Goal: Information Seeking & Learning: Compare options

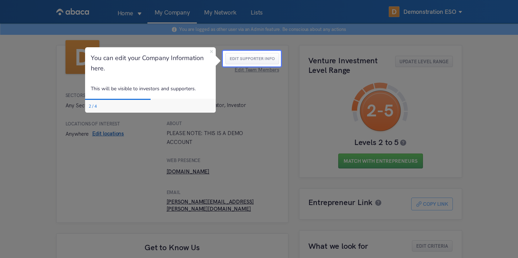
click at [212, 51] on icon "Close Preview" at bounding box center [211, 51] width 3 height 3
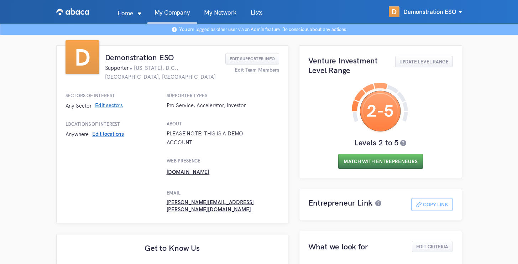
click at [365, 156] on button "Match With Entrepreneurs" at bounding box center [380, 161] width 85 height 15
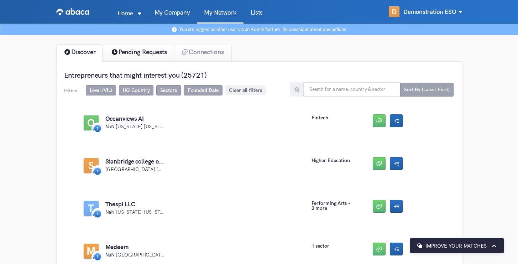
click at [131, 54] on div "Pending Requests" at bounding box center [138, 53] width 74 height 17
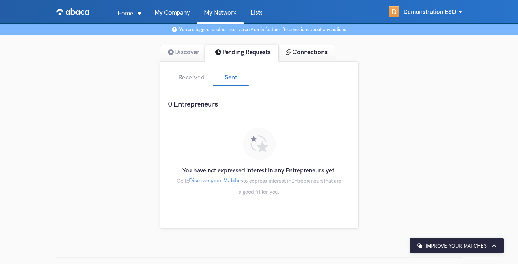
click at [318, 52] on div "Connections" at bounding box center [307, 53] width 58 height 17
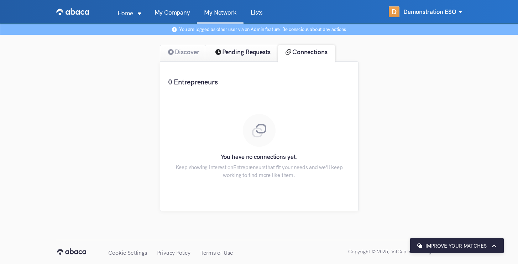
click at [243, 54] on div "Pending Requests" at bounding box center [242, 53] width 74 height 17
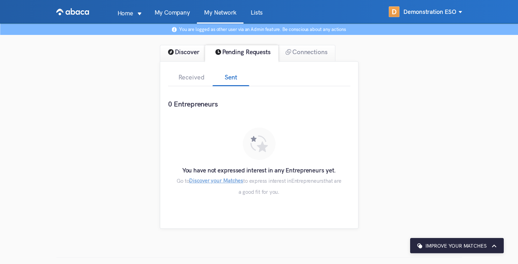
click at [191, 53] on div "Discover" at bounding box center [183, 53] width 46 height 17
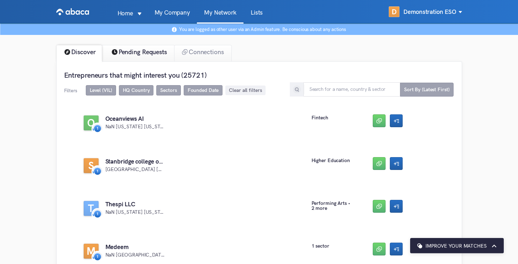
click at [153, 54] on div "Pending Requests" at bounding box center [138, 53] width 74 height 17
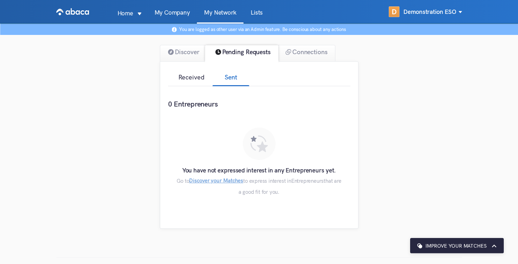
click at [188, 80] on div "Received" at bounding box center [190, 78] width 44 height 16
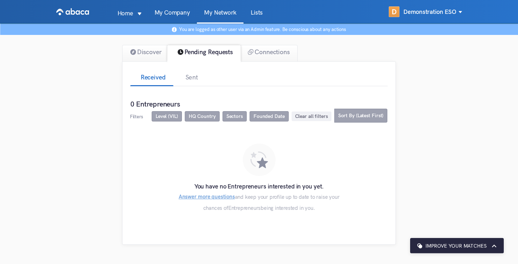
click at [262, 117] on span "Founded Date" at bounding box center [268, 116] width 31 height 6
drag, startPoint x: 182, startPoint y: 134, endPoint x: 217, endPoint y: 135, distance: 35.6
click at [217, 135] on div "1 2 3 4 5 6" at bounding box center [214, 137] width 102 height 14
click at [340, 119] on span "Sort By (Latest First)" at bounding box center [360, 116] width 53 height 14
click at [148, 52] on div "Discover" at bounding box center [145, 53] width 46 height 17
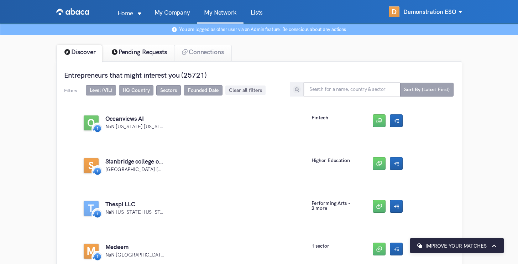
click at [168, 52] on div "Pending Requests" at bounding box center [138, 53] width 74 height 17
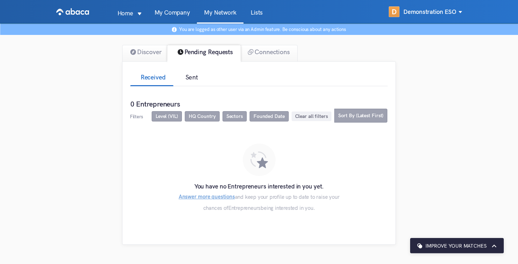
click at [192, 79] on div "Sent" at bounding box center [191, 78] width 37 height 16
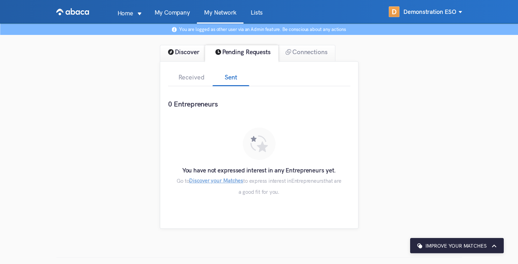
click at [192, 52] on div "Discover" at bounding box center [183, 53] width 46 height 17
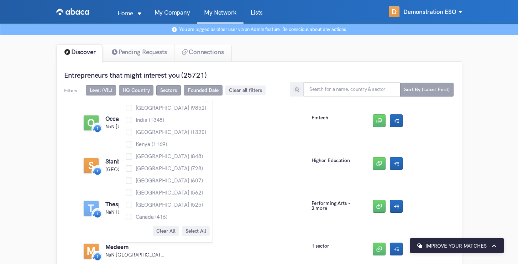
click at [149, 90] on span "HQ Country" at bounding box center [136, 90] width 27 height 6
drag, startPoint x: 140, startPoint y: 179, endPoint x: 143, endPoint y: 174, distance: 5.6
click at [140, 179] on span "[GEOGRAPHIC_DATA] (607)" at bounding box center [167, 180] width 71 height 5
click at [126, 177] on input "[GEOGRAPHIC_DATA] (607)" at bounding box center [126, 177] width 0 height 0
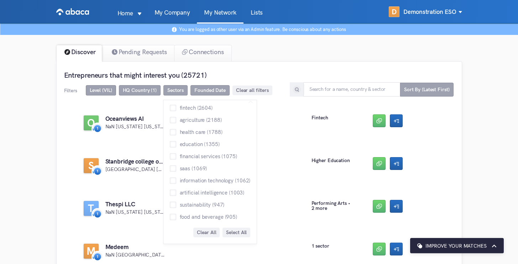
click at [173, 91] on span "Sectors" at bounding box center [175, 90] width 16 height 6
click at [185, 107] on span "fintech (2604)" at bounding box center [194, 107] width 36 height 5
click at [170, 105] on input "fintech (2604)" at bounding box center [170, 105] width 0 height 0
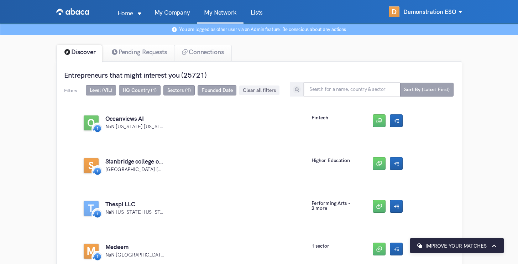
click at [297, 87] on img at bounding box center [297, 89] width 9 height 9
click at [298, 89] on img at bounding box center [297, 89] width 9 height 9
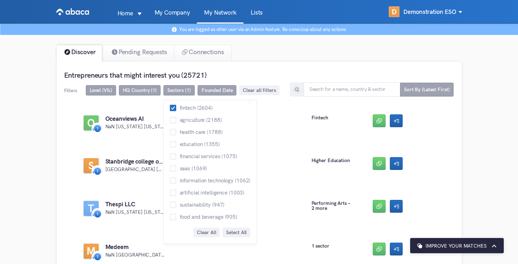
click at [151, 90] on span "HQ Country (1)" at bounding box center [140, 90] width 34 height 6
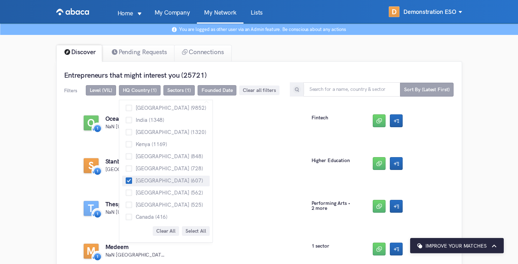
click at [154, 175] on li "[GEOGRAPHIC_DATA] (607)" at bounding box center [166, 180] width 88 height 11
click at [137, 178] on span "[GEOGRAPHIC_DATA] (607)" at bounding box center [167, 180] width 71 height 5
click at [126, 177] on input "[GEOGRAPHIC_DATA] (607)" at bounding box center [126, 177] width 0 height 0
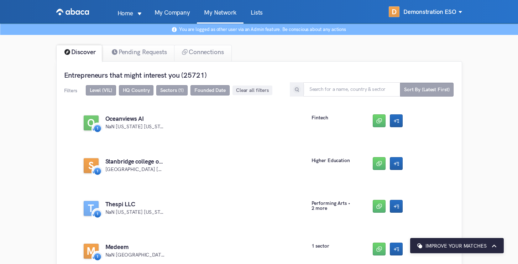
click at [183, 91] on span "Sectors (1)" at bounding box center [171, 90] width 31 height 10
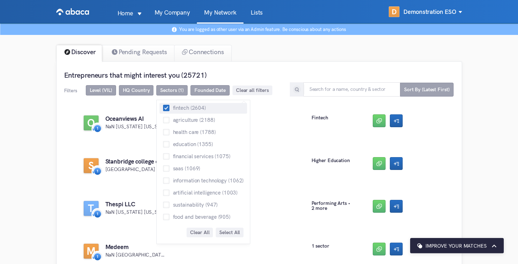
click at [167, 107] on span at bounding box center [166, 108] width 6 height 6
click at [163, 105] on input "fintech (2604)" at bounding box center [163, 105] width 0 height 0
click at [144, 93] on span "HQ Country" at bounding box center [136, 90] width 27 height 6
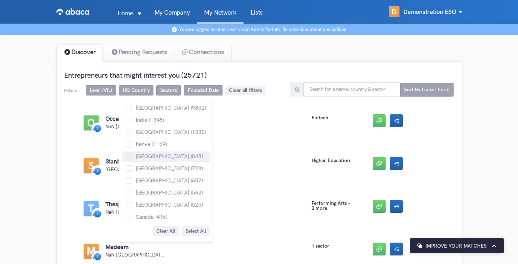
click at [147, 158] on span "[GEOGRAPHIC_DATA] (848)" at bounding box center [167, 155] width 71 height 5
click at [126, 153] on input "[GEOGRAPHIC_DATA] (848)" at bounding box center [126, 153] width 0 height 0
click at [185, 232] on span "Select All" at bounding box center [195, 231] width 21 height 6
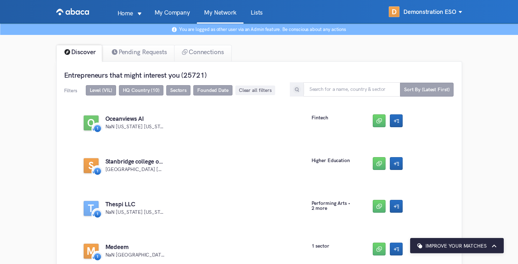
click at [132, 91] on span "HQ Country (10)" at bounding box center [141, 90] width 37 height 6
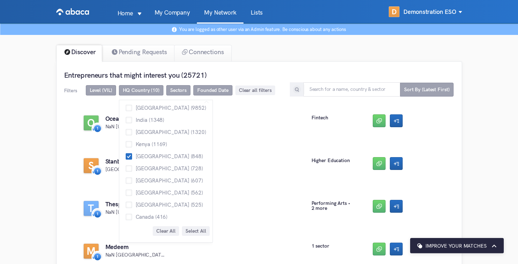
click at [156, 228] on span "Clear All" at bounding box center [165, 231] width 19 height 6
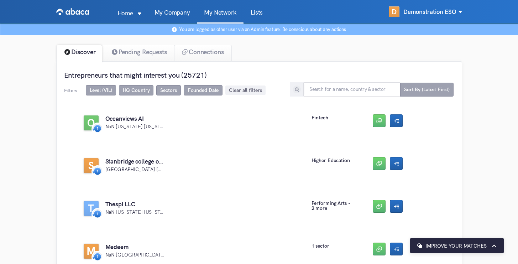
click at [138, 76] on h3 "Entrepreneurs that might interest you (25721)" at bounding box center [258, 74] width 389 height 9
click at [136, 89] on span "HQ Country" at bounding box center [136, 90] width 27 height 6
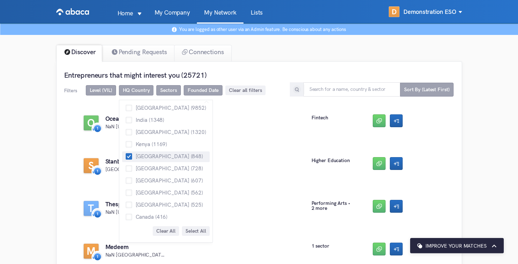
click at [134, 160] on label "[GEOGRAPHIC_DATA] (848)" at bounding box center [164, 156] width 77 height 9
click at [126, 153] on input "[GEOGRAPHIC_DATA] (848)" at bounding box center [126, 153] width 0 height 0
click at [134, 160] on label "[GEOGRAPHIC_DATA] (848)" at bounding box center [164, 156] width 77 height 9
click at [126, 153] on input "[GEOGRAPHIC_DATA] (848)" at bounding box center [126, 153] width 0 height 0
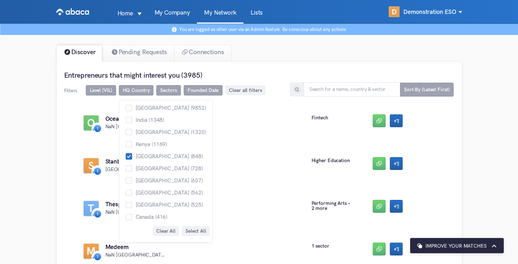
click at [138, 85] on span "HQ Country" at bounding box center [136, 90] width 35 height 10
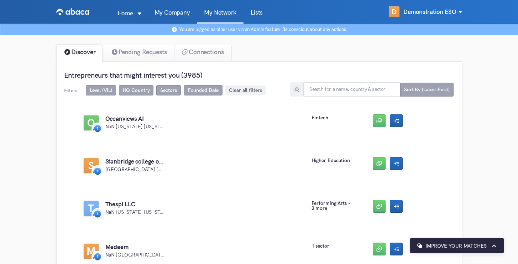
click at [138, 90] on span "HQ Country" at bounding box center [136, 90] width 27 height 6
click at [171, 93] on span "Sectors" at bounding box center [168, 90] width 16 height 6
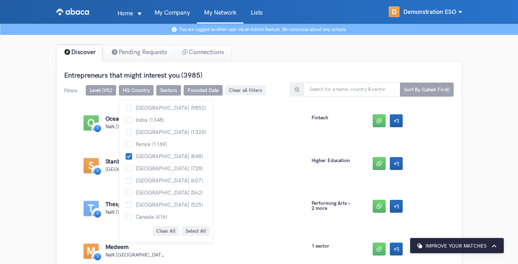
click at [128, 91] on span "HQ Country" at bounding box center [136, 90] width 27 height 6
click at [129, 158] on span at bounding box center [129, 156] width 6 height 6
click at [126, 153] on input "[GEOGRAPHIC_DATA] (848)" at bounding box center [126, 153] width 0 height 0
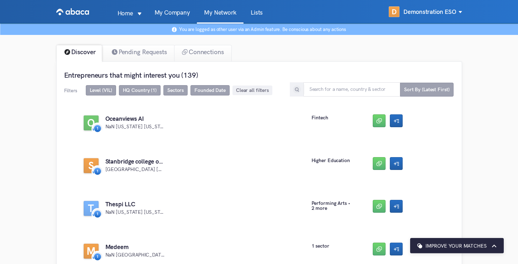
click at [149, 89] on span "HQ Country (1)" at bounding box center [140, 90] width 34 height 6
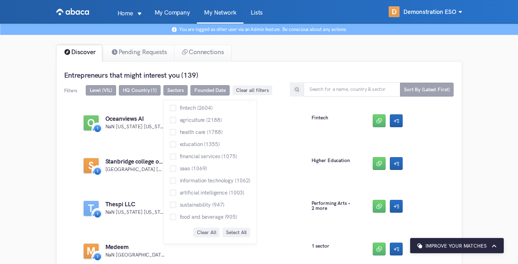
click at [178, 86] on span "Sectors" at bounding box center [175, 90] width 24 height 10
click at [146, 89] on span "HQ Country (1)" at bounding box center [140, 90] width 34 height 6
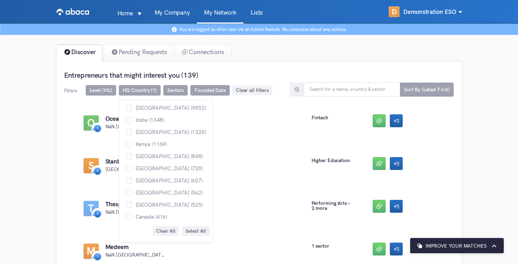
click at [156, 228] on span "Clear All" at bounding box center [165, 231] width 19 height 6
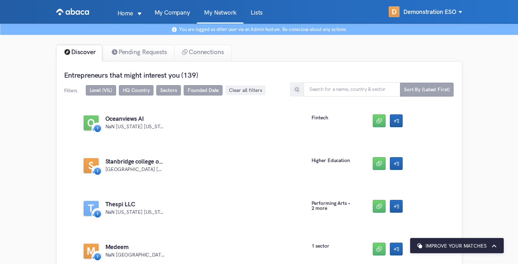
click at [247, 87] on span "Clear all filters" at bounding box center [245, 90] width 33 height 6
click at [99, 91] on span "Level (VIL)" at bounding box center [101, 90] width 22 height 6
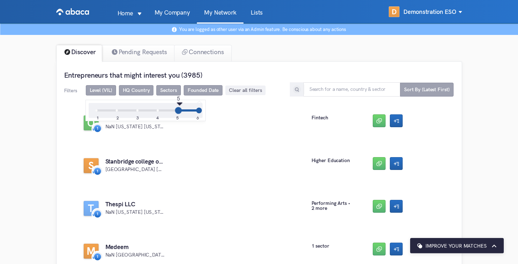
drag, startPoint x: 117, startPoint y: 112, endPoint x: 174, endPoint y: 112, distance: 56.9
click at [174, 111] on div "1 2 3 4 5 6" at bounding box center [147, 110] width 102 height 2
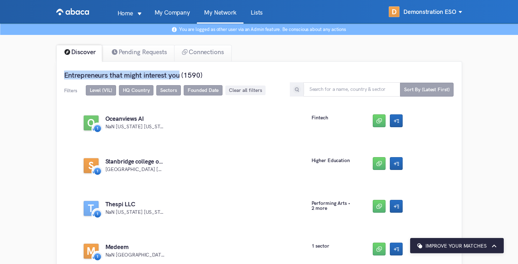
drag, startPoint x: 182, startPoint y: 76, endPoint x: 60, endPoint y: 74, distance: 122.1
copy h3 "Entrepreneurs that might interest you"
click at [137, 91] on span "HQ Country" at bounding box center [136, 90] width 27 height 6
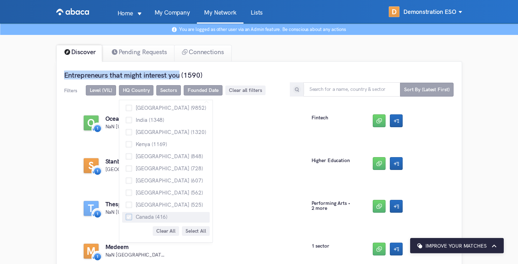
click at [130, 217] on span at bounding box center [129, 217] width 6 height 6
click at [126, 214] on input "Canada (416)" at bounding box center [126, 214] width 0 height 0
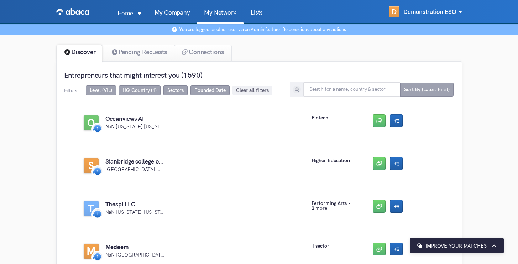
click at [145, 93] on span "HQ Country (1)" at bounding box center [140, 90] width 34 height 6
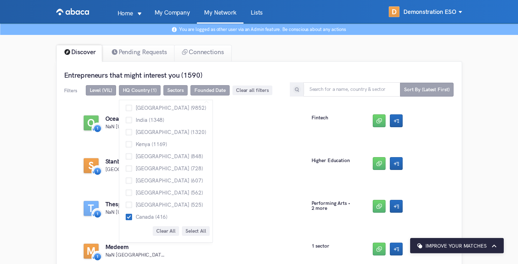
click at [157, 234] on span "Clear All" at bounding box center [166, 231] width 26 height 10
click at [156, 230] on span "Clear All" at bounding box center [165, 231] width 19 height 6
click at [134, 216] on span "Canada (416)" at bounding box center [150, 216] width 36 height 5
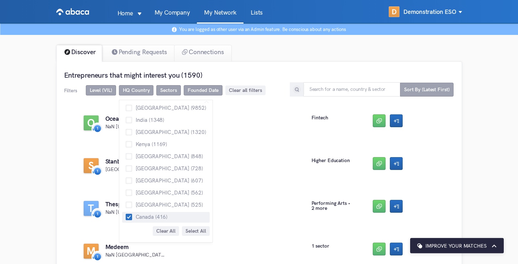
click at [126, 214] on input "Canada (416)" at bounding box center [126, 214] width 0 height 0
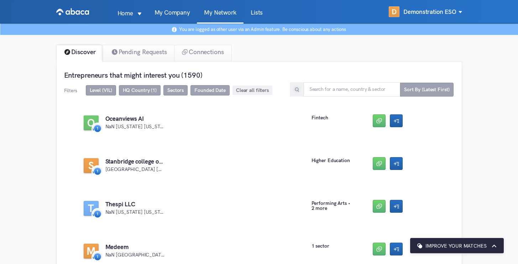
click at [132, 93] on span "HQ Country (1)" at bounding box center [140, 90] width 34 height 6
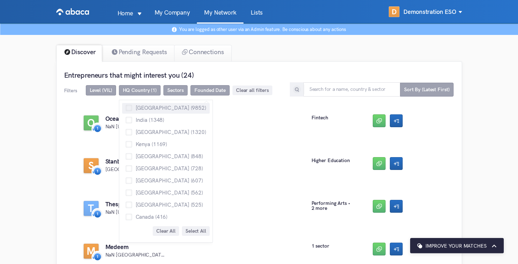
click at [138, 105] on span "[GEOGRAPHIC_DATA] (9852)" at bounding box center [169, 107] width 74 height 5
click at [126, 105] on input "[GEOGRAPHIC_DATA] (9852)" at bounding box center [126, 105] width 0 height 0
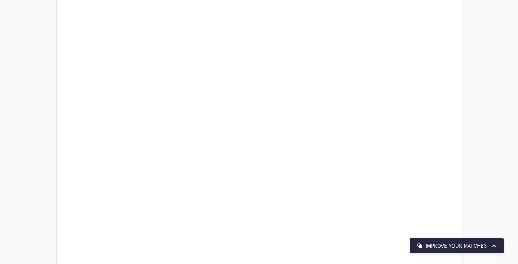
scroll to position [1699, 0]
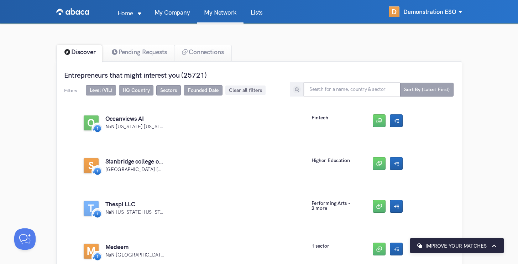
click at [159, 93] on span "Sectors" at bounding box center [168, 90] width 24 height 10
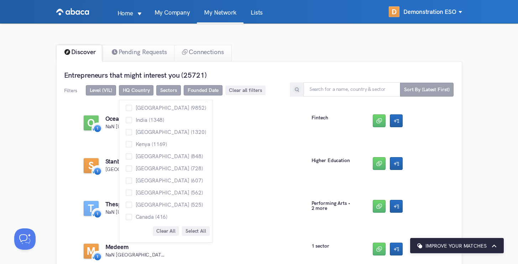
click at [146, 94] on span "HQ Country" at bounding box center [136, 90] width 35 height 10
click at [141, 216] on span "Canada (416)" at bounding box center [150, 216] width 36 height 5
click at [126, 214] on input "Canada (416)" at bounding box center [126, 214] width 0 height 0
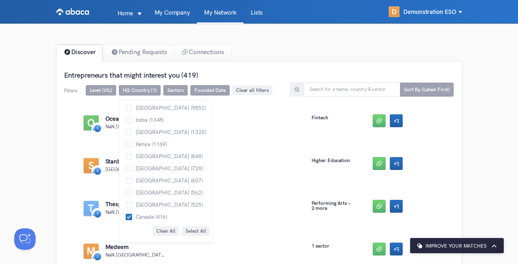
click at [132, 88] on span "HQ Country (1)" at bounding box center [140, 90] width 34 height 6
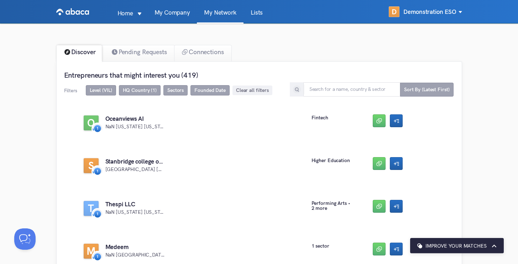
click at [173, 91] on span "Sectors" at bounding box center [175, 90] width 16 height 6
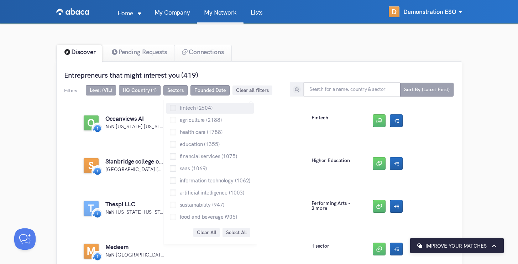
click at [183, 105] on span "fintech (2604)" at bounding box center [194, 107] width 36 height 5
click at [170, 105] on input "fintech (2604)" at bounding box center [170, 105] width 0 height 0
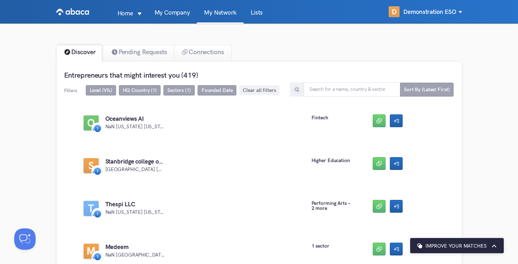
drag, startPoint x: 504, startPoint y: 137, endPoint x: 507, endPoint y: 129, distance: 8.6
click at [138, 93] on span "HQ Country (1)" at bounding box center [140, 90] width 34 height 6
click at [173, 94] on span "Sectors (1)" at bounding box center [178, 90] width 31 height 10
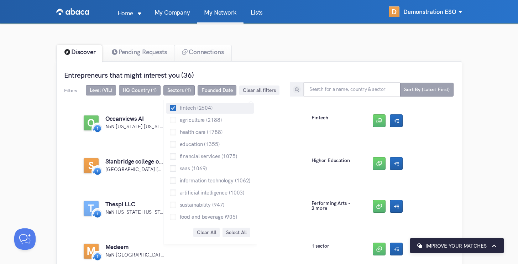
click at [171, 107] on span at bounding box center [173, 108] width 6 height 6
click at [170, 105] on input "fintech (2604)" at bounding box center [170, 105] width 0 height 0
click at [173, 119] on span at bounding box center [173, 120] width 6 height 6
click at [170, 117] on input "agriculture (2188)" at bounding box center [170, 117] width 0 height 0
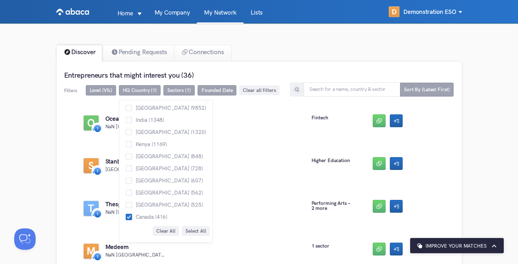
click at [143, 91] on span "HQ Country (1)" at bounding box center [140, 90] width 34 height 6
click at [239, 75] on h3 "Entrepreneurs that might interest you (36)" at bounding box center [258, 74] width 389 height 9
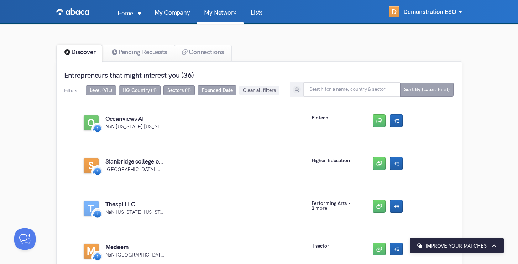
click at [178, 87] on span "Sectors (1)" at bounding box center [178, 90] width 23 height 6
click at [264, 77] on h3 "Entrepreneurs that might interest you (36)" at bounding box center [258, 74] width 389 height 9
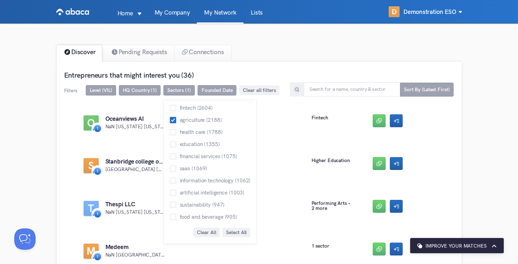
click at [191, 92] on span "Sectors (1)" at bounding box center [178, 90] width 31 height 10
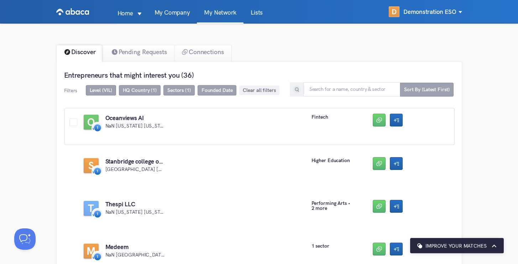
click at [121, 120] on div "O Oceanviews AI NaN Georgia Georgia United States fintech" at bounding box center [259, 126] width 390 height 37
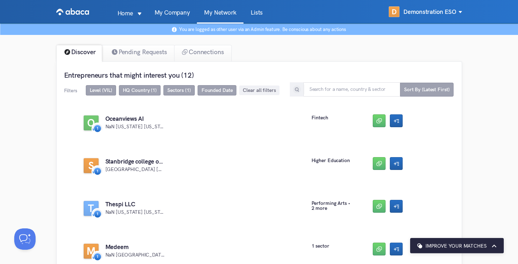
click at [108, 93] on span "Level (VIL)" at bounding box center [101, 90] width 22 height 6
click at [339, 90] on input "text" at bounding box center [351, 89] width 97 height 14
type input "thespi"
click at [423, 88] on span "Sort By (Latest First)" at bounding box center [427, 89] width 46 height 6
click at [364, 91] on input "thespi" at bounding box center [351, 89] width 97 height 14
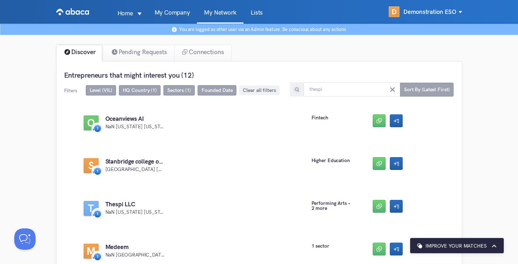
click at [294, 89] on img at bounding box center [297, 89] width 9 height 9
click at [396, 90] on input "thespi" at bounding box center [351, 89] width 97 height 14
click at [394, 90] on icon at bounding box center [392, 89] width 5 height 5
click at [360, 91] on input "text" at bounding box center [351, 89] width 97 height 14
click at [338, 89] on input "text" at bounding box center [351, 89] width 97 height 14
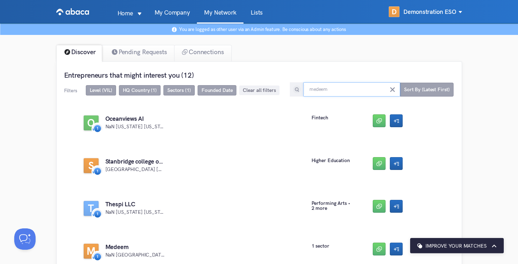
type input "medeem"
click at [346, 89] on input "medeem" at bounding box center [351, 89] width 97 height 14
click at [246, 90] on span "Clear all filters" at bounding box center [259, 90] width 33 height 6
click at [337, 91] on input "text" at bounding box center [351, 89] width 97 height 14
type input "singlebound"
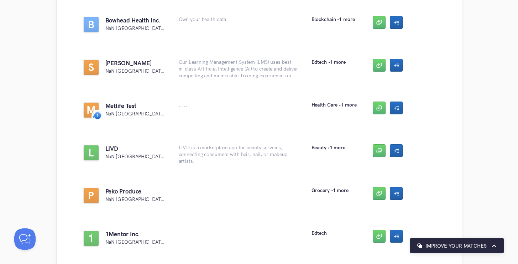
scroll to position [3004, 0]
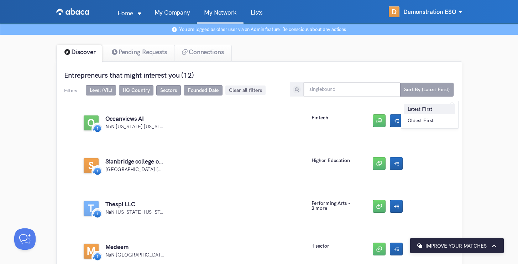
click at [415, 107] on li "Latest First" at bounding box center [429, 109] width 51 height 10
click at [416, 89] on span "Sort By (Latest First)" at bounding box center [427, 89] width 46 height 6
click at [416, 120] on li "Oldest First" at bounding box center [429, 120] width 51 height 10
click at [441, 88] on span "Sort By (Oldest First)" at bounding box center [425, 89] width 47 height 6
click at [437, 91] on span "Sort By (Oldest First)" at bounding box center [425, 89] width 47 height 6
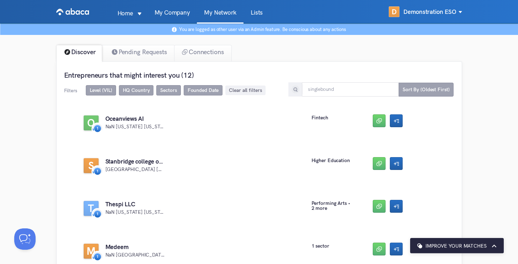
click at [437, 91] on span "Sort By (Oldest First)" at bounding box center [425, 89] width 47 height 6
click at [429, 108] on li "Latest First" at bounding box center [428, 109] width 51 height 10
